Goal: Task Accomplishment & Management: Use online tool/utility

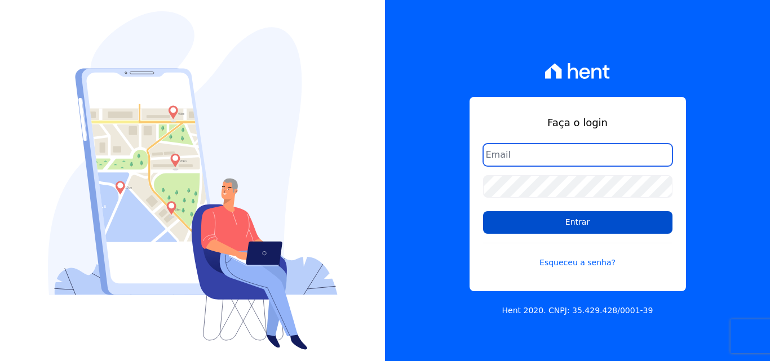
type input "[EMAIL_ADDRESS][DOMAIN_NAME]"
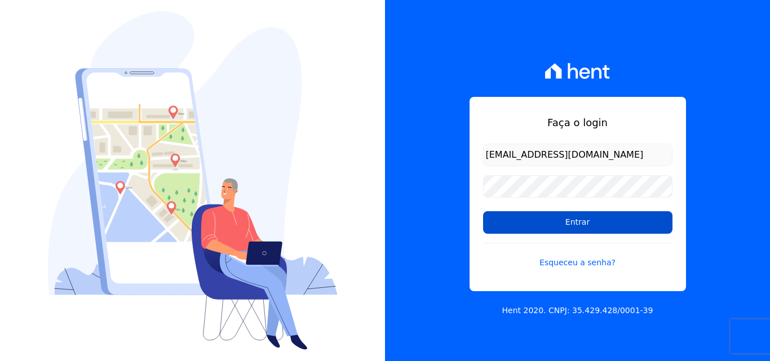
click at [554, 219] on input "Entrar" at bounding box center [577, 222] width 189 height 23
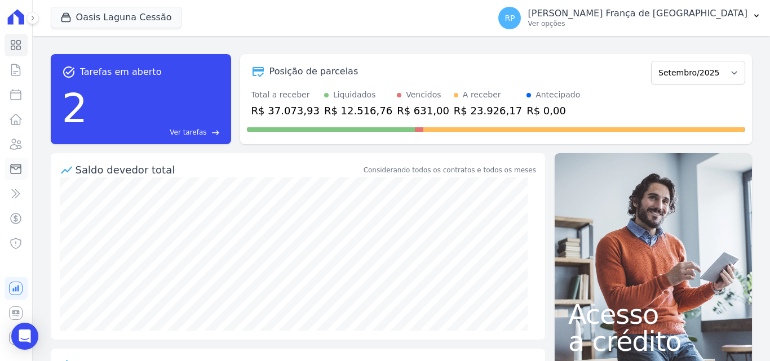
click at [16, 167] on icon at bounding box center [16, 169] width 14 height 14
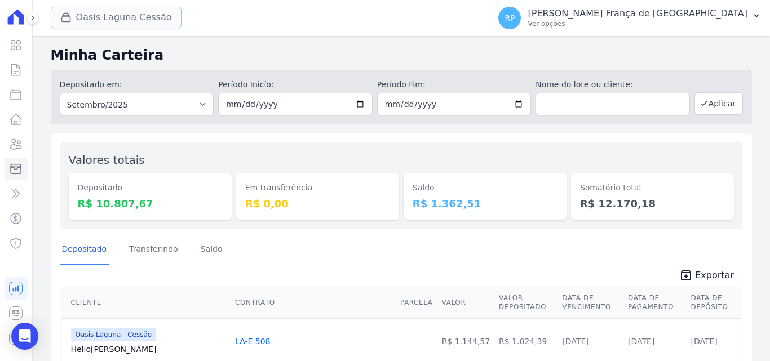
click at [87, 16] on button "Oasis Laguna Cessão" at bounding box center [116, 17] width 131 height 21
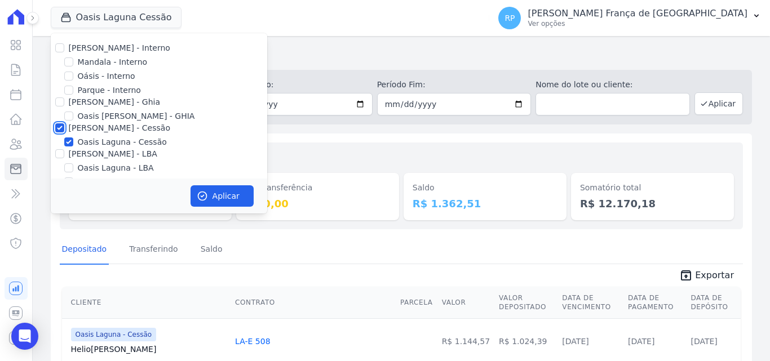
drag, startPoint x: 59, startPoint y: 134, endPoint x: 63, endPoint y: 142, distance: 8.8
click at [63, 142] on div "Celina Guimarães - Interno Mandala - Interno Oásis - Interno Parque - Interno C…" at bounding box center [159, 115] width 217 height 164
click at [61, 132] on div at bounding box center [59, 127] width 9 height 11
click at [58, 123] on div at bounding box center [59, 127] width 9 height 11
click at [60, 129] on input "Celina Guimaraes - Cessão" at bounding box center [59, 127] width 9 height 9
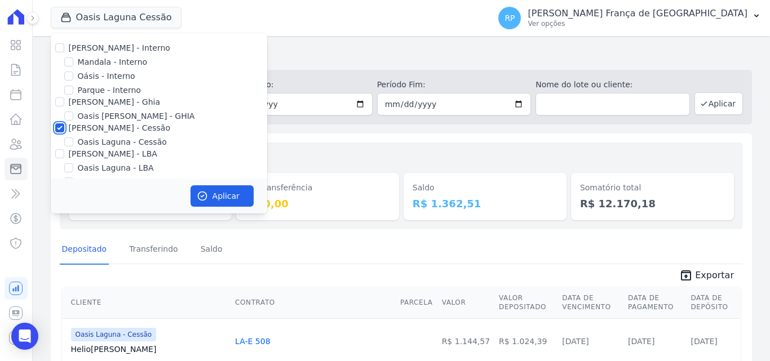
checkbox input "false"
click at [72, 74] on input "Oásis - Interno" at bounding box center [68, 76] width 9 height 9
checkbox input "true"
click at [210, 195] on button "Aplicar" at bounding box center [222, 196] width 63 height 21
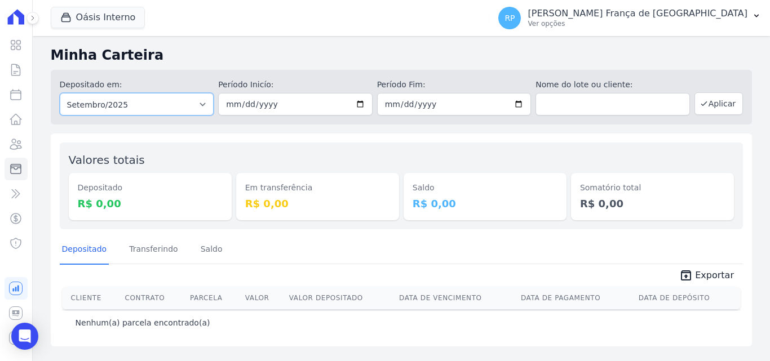
click at [144, 106] on select "Todos os meses Janeiro/2015 Fevereiro/2015 Março/2015 Abril/2015 Maio/2015 Junh…" at bounding box center [137, 104] width 154 height 23
select select "all"
click at [60, 93] on select "Todos os meses Janeiro/2015 Fevereiro/2015 Março/2015 Abril/2015 Maio/2015 Junh…" at bounding box center [137, 104] width 154 height 23
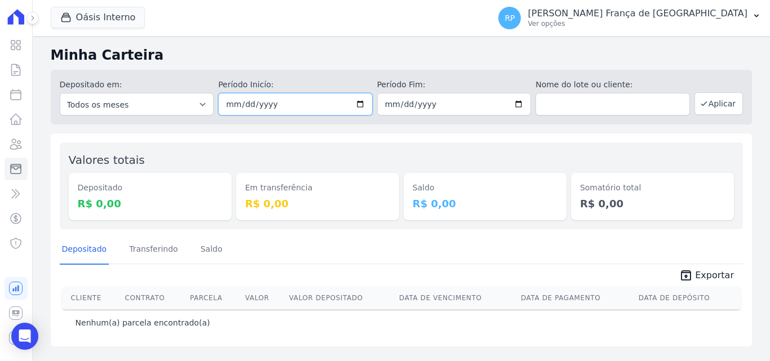
click at [360, 104] on input "date" at bounding box center [295, 104] width 154 height 23
type input "2025-09-10"
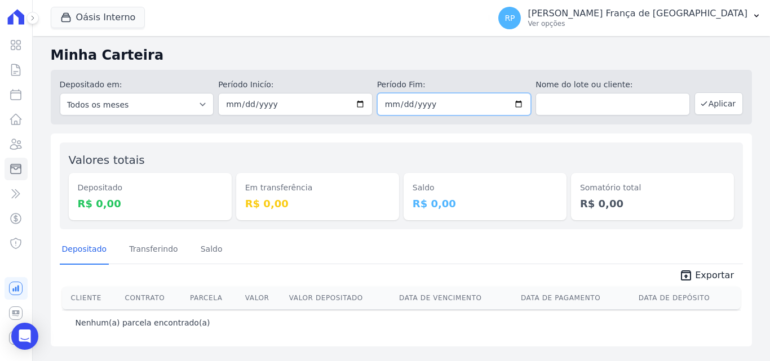
click at [521, 106] on input "date" at bounding box center [454, 104] width 154 height 23
type input "2025-09-10"
click at [725, 107] on button "Aplicar" at bounding box center [719, 103] width 48 height 23
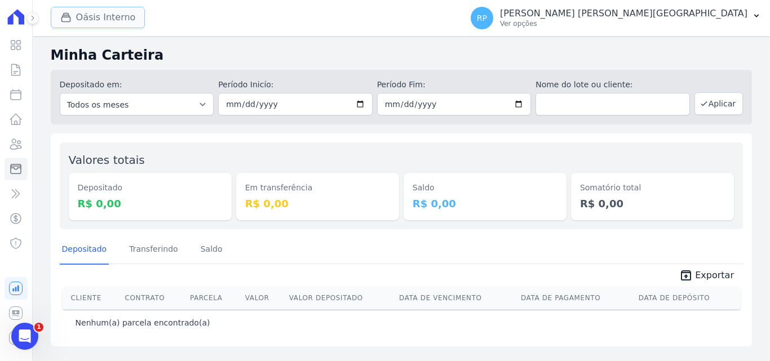
click at [70, 18] on icon "button" at bounding box center [65, 17] width 11 height 11
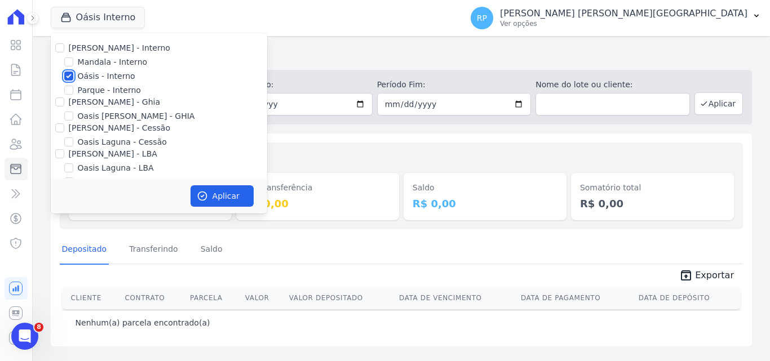
click at [69, 73] on input "Oásis - Interno" at bounding box center [68, 76] width 9 height 9
checkbox input "false"
click at [56, 99] on input "Celina Guimaraes - Ghia" at bounding box center [59, 102] width 9 height 9
checkbox input "true"
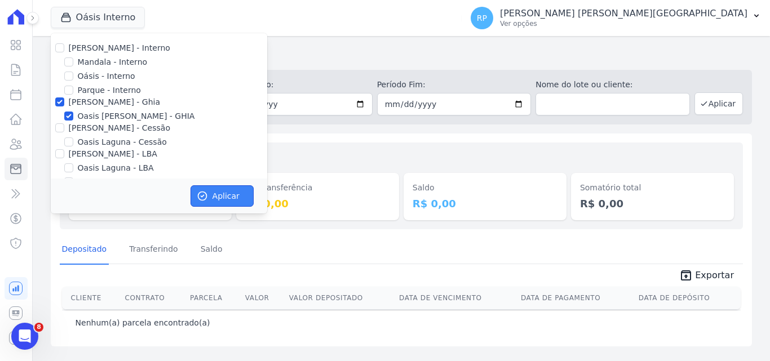
click at [229, 197] on button "Aplicar" at bounding box center [222, 196] width 63 height 21
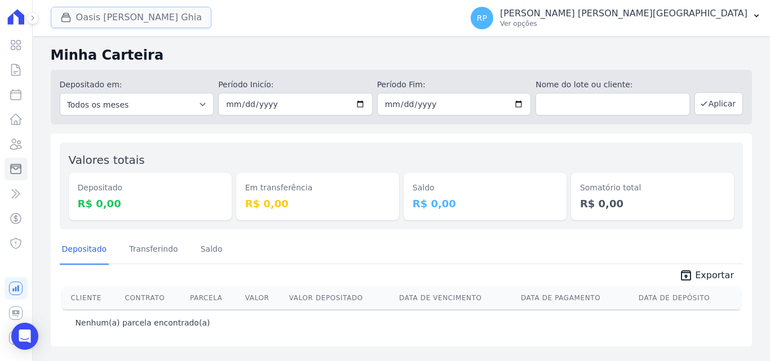
click at [123, 21] on button "Oasis Celina Guimaraes Ghia" at bounding box center [131, 17] width 161 height 21
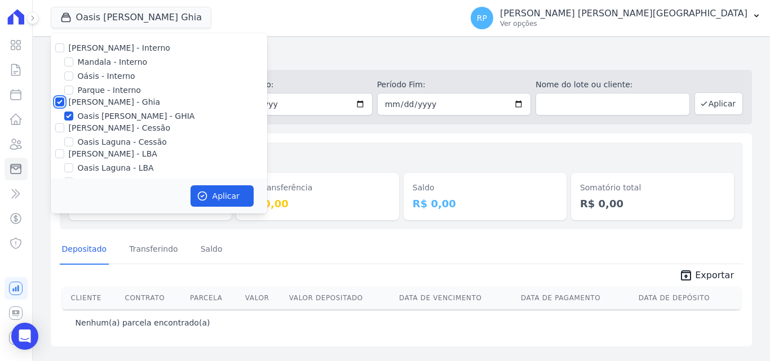
click at [56, 99] on input "Celina Guimaraes - Ghia" at bounding box center [59, 102] width 9 height 9
checkbox input "false"
click at [61, 127] on input "Celina Guimaraes - Cessão" at bounding box center [59, 127] width 9 height 9
checkbox input "true"
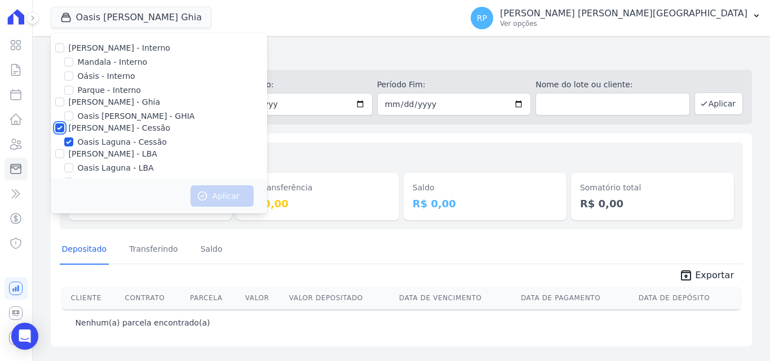
checkbox input "true"
click at [204, 196] on icon "button" at bounding box center [202, 196] width 11 height 11
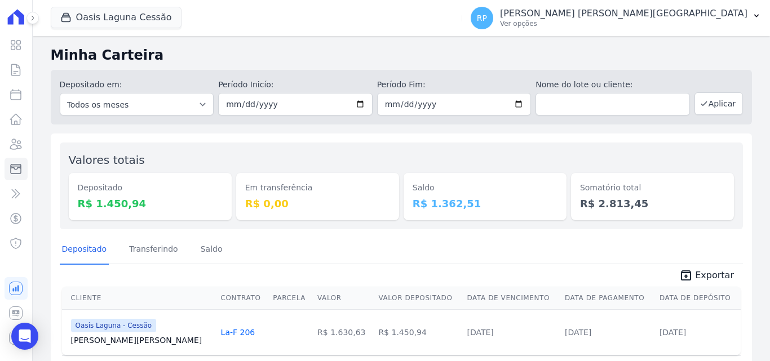
scroll to position [40, 0]
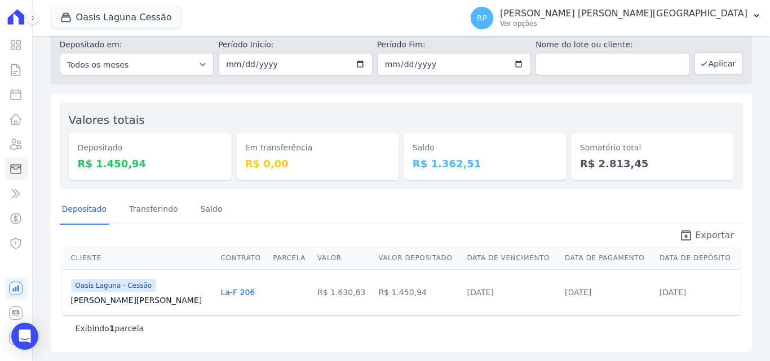
click at [687, 236] on icon "unarchive" at bounding box center [686, 236] width 14 height 14
click at [73, 25] on button "Oasis Laguna Cessão" at bounding box center [116, 17] width 131 height 21
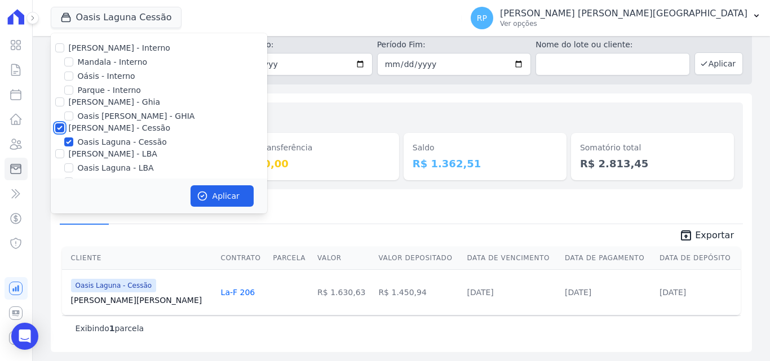
click at [62, 125] on input "Celina Guimaraes - Cessão" at bounding box center [59, 127] width 9 height 9
checkbox input "false"
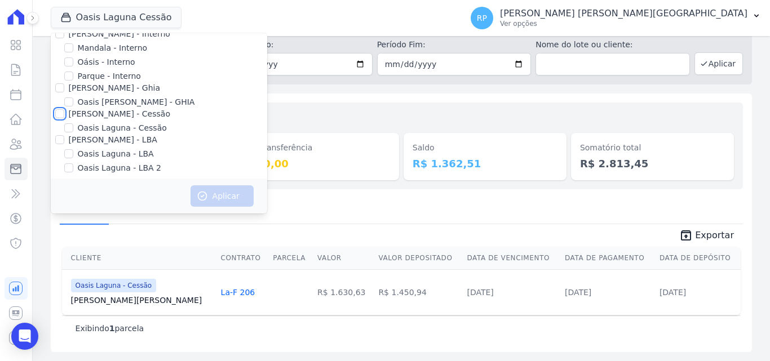
scroll to position [19, 0]
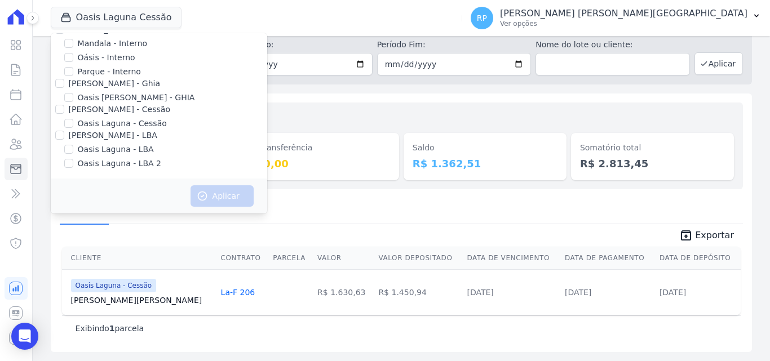
click at [65, 136] on div "Celina Guimaraes - LBA" at bounding box center [159, 136] width 217 height 12
click at [60, 136] on input "Celina Guimaraes - LBA" at bounding box center [59, 135] width 9 height 9
checkbox input "true"
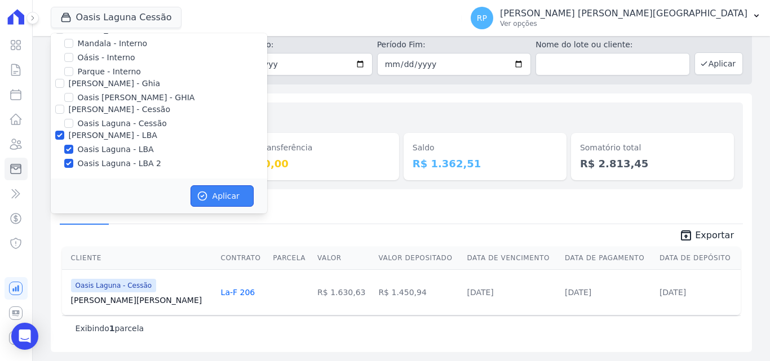
click at [233, 196] on button "Aplicar" at bounding box center [222, 196] width 63 height 21
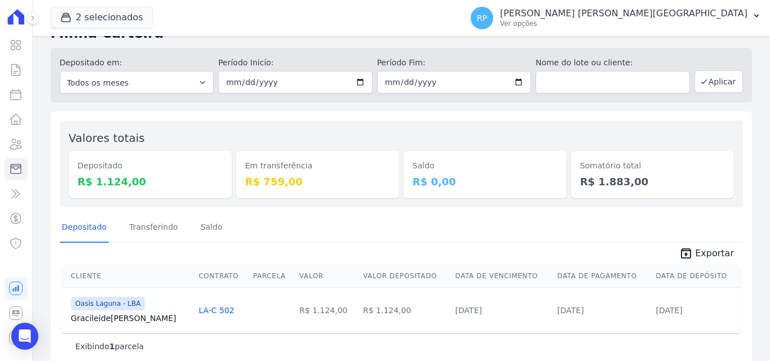
scroll to position [40, 0]
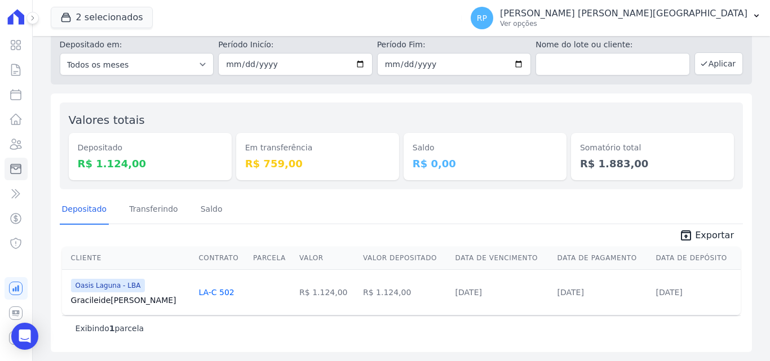
click at [692, 233] on link "unarchive Exportar" at bounding box center [706, 237] width 73 height 16
